Goal: Find specific page/section: Find specific page/section

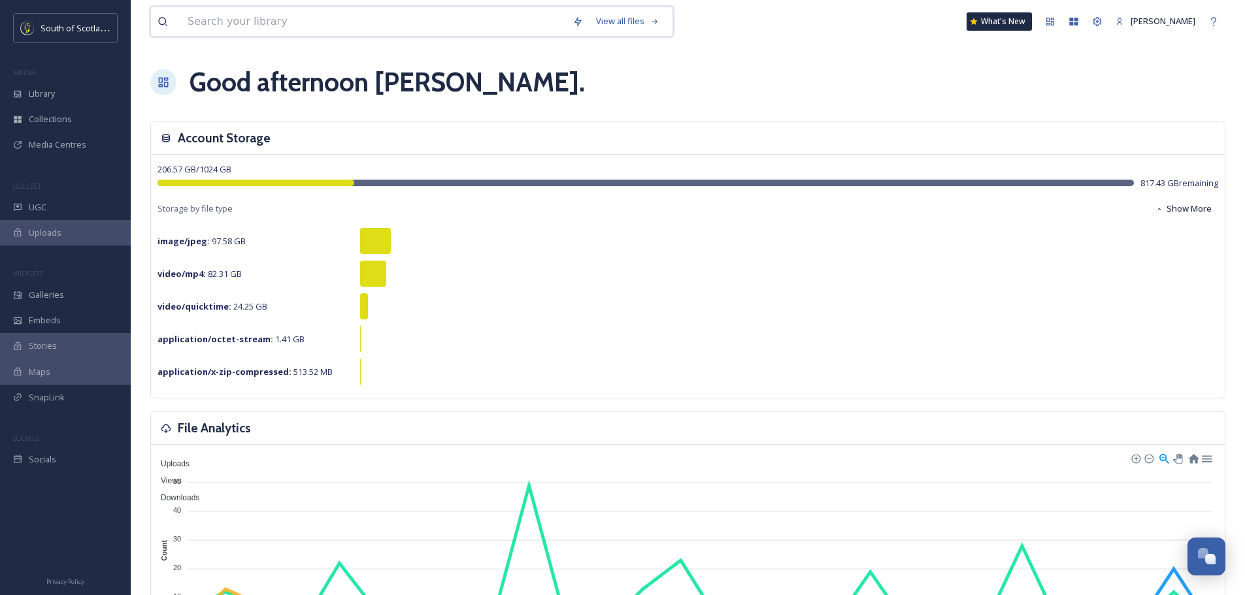
click at [278, 22] on input at bounding box center [373, 21] width 385 height 29
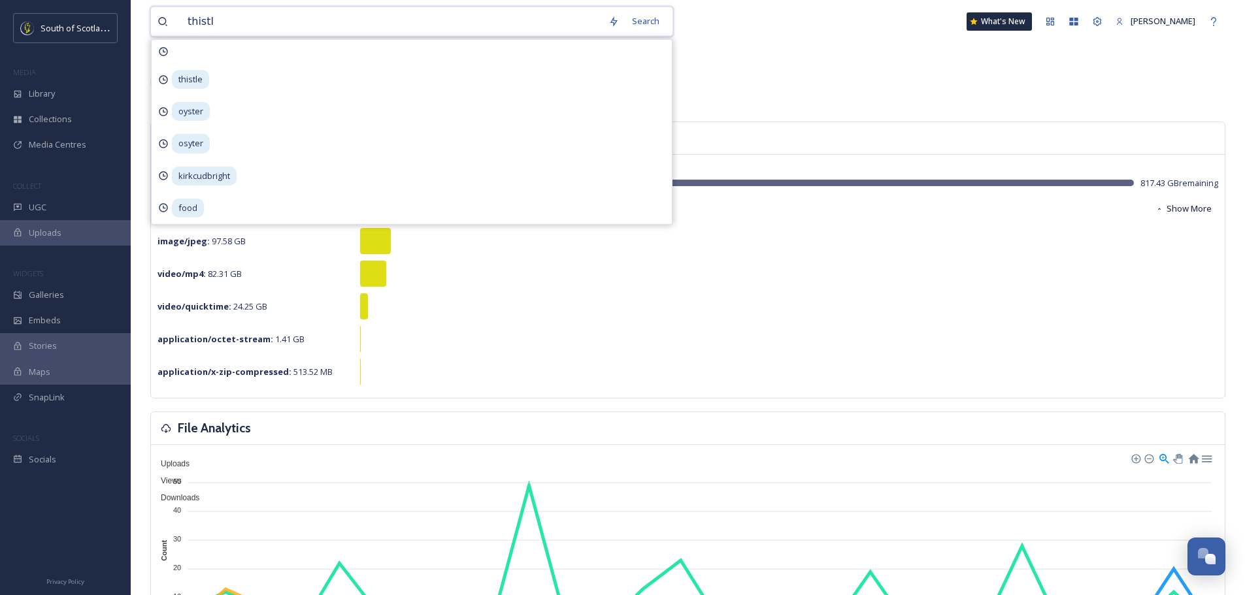
type input "thistle"
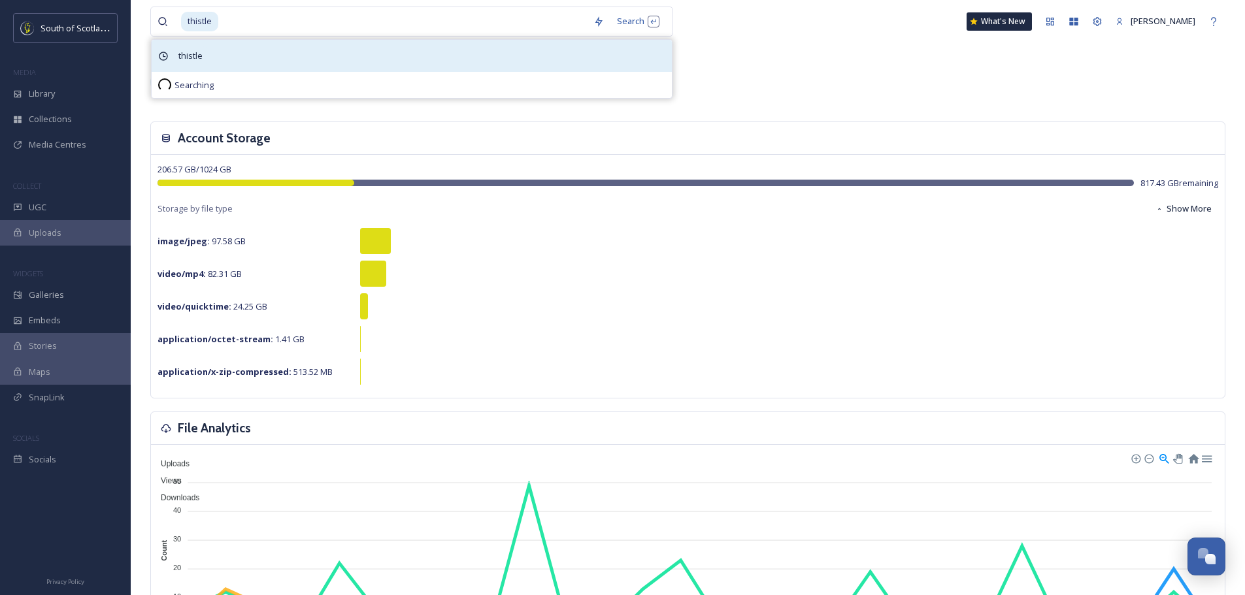
click at [188, 47] on span "thistle" at bounding box center [190, 55] width 37 height 19
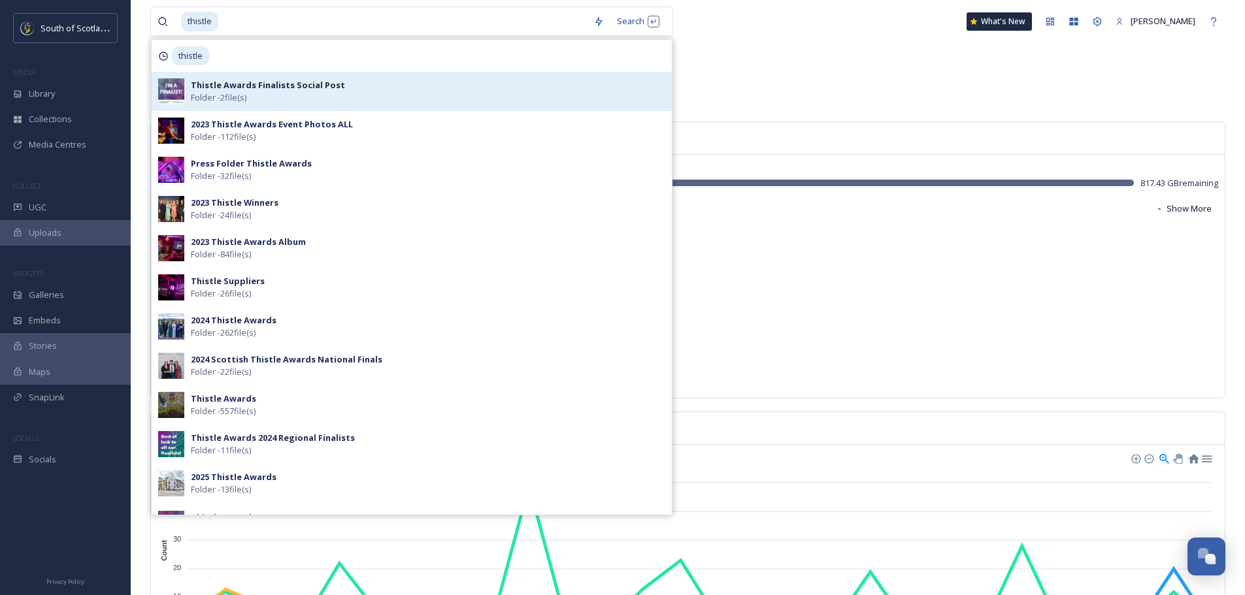
click at [275, 86] on strong "Thistle Awards Finalists Social Post" at bounding box center [268, 85] width 154 height 12
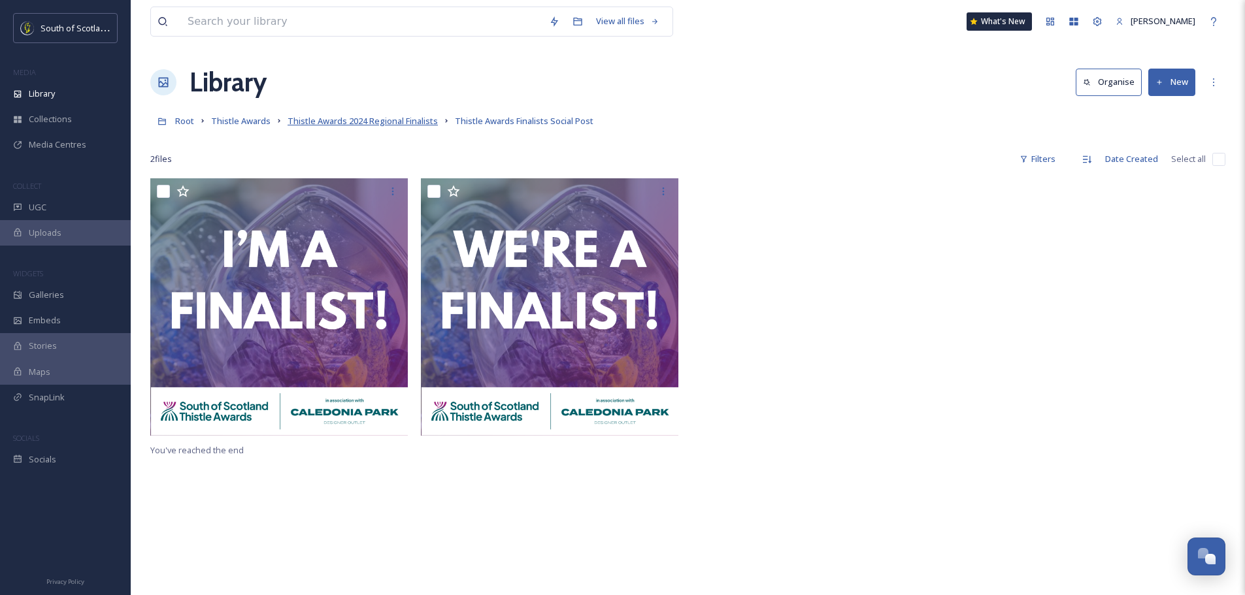
click at [314, 117] on span "Thistle Awards 2024 Regional Finalists" at bounding box center [363, 121] width 150 height 12
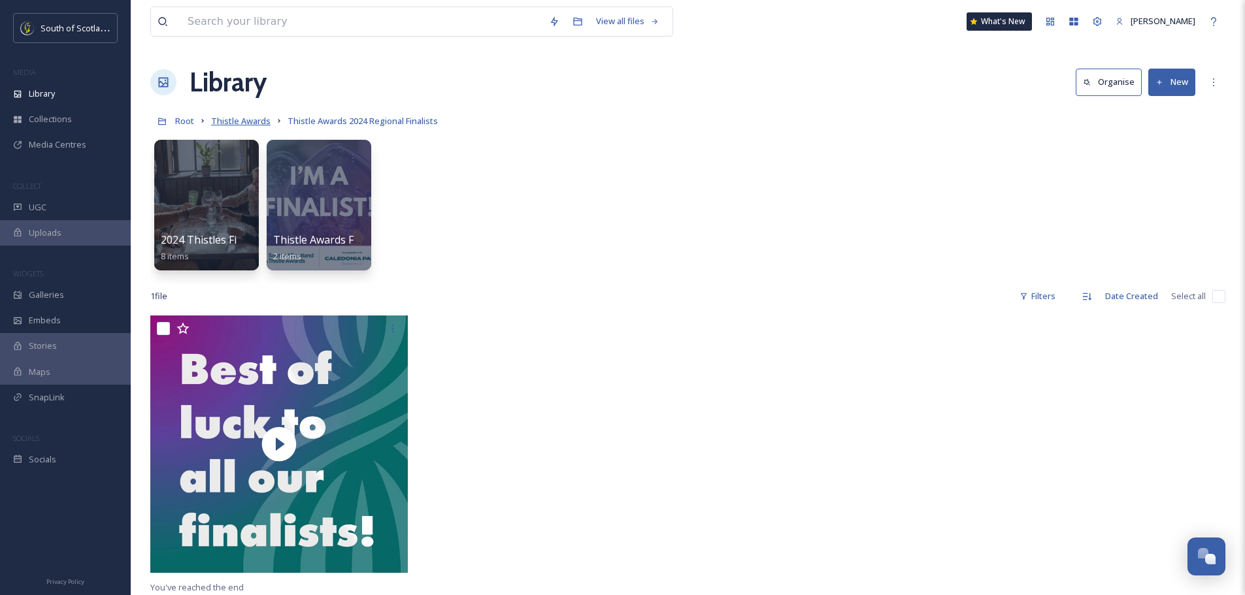
click at [242, 121] on span "Thistle Awards" at bounding box center [240, 121] width 59 height 12
